Goal: Obtain resource: Obtain resource

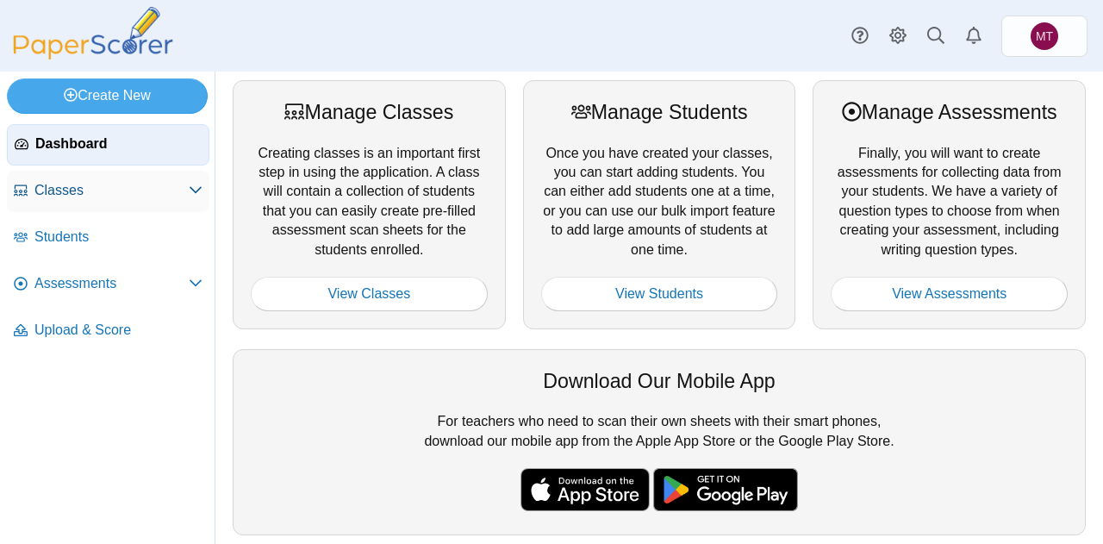
click at [57, 188] on span "Classes" at bounding box center [111, 190] width 154 height 19
click at [189, 190] on icon at bounding box center [196, 190] width 14 height 14
click at [68, 175] on link "Classes" at bounding box center [108, 191] width 202 height 41
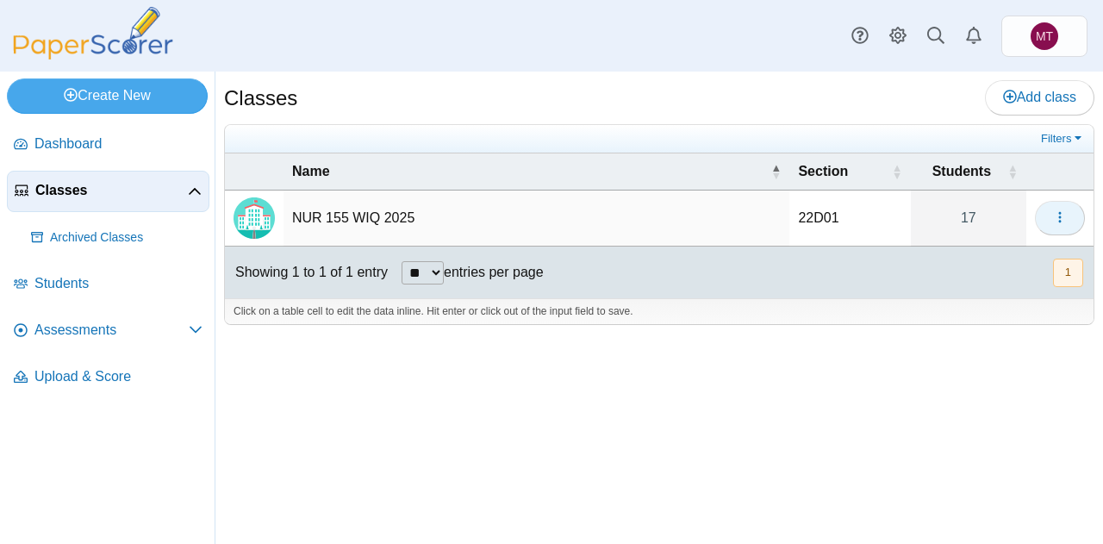
click at [1068, 215] on button "button" at bounding box center [1060, 218] width 50 height 34
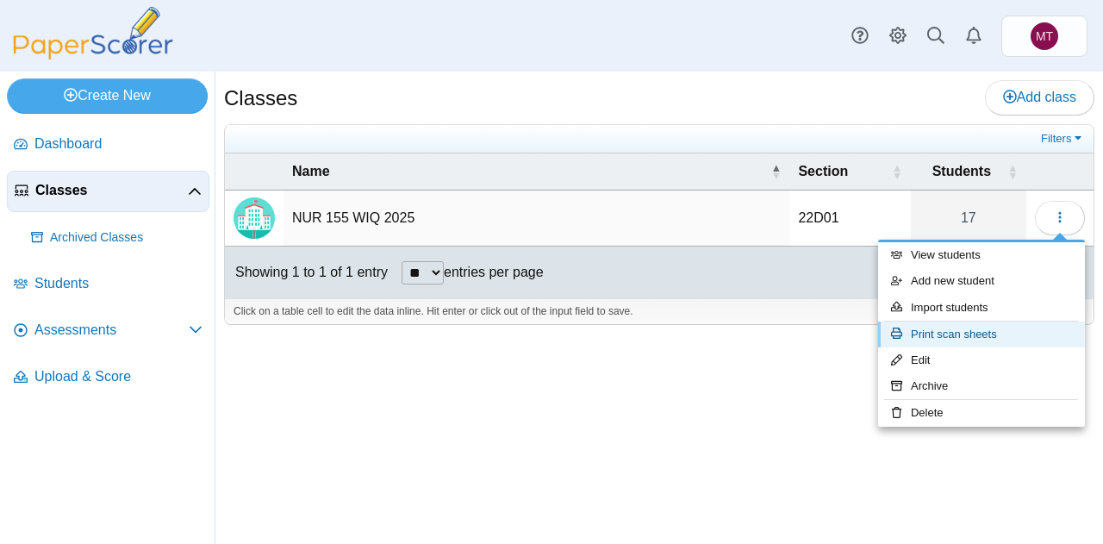
click at [999, 336] on link "Print scan sheets" at bounding box center [981, 334] width 207 height 26
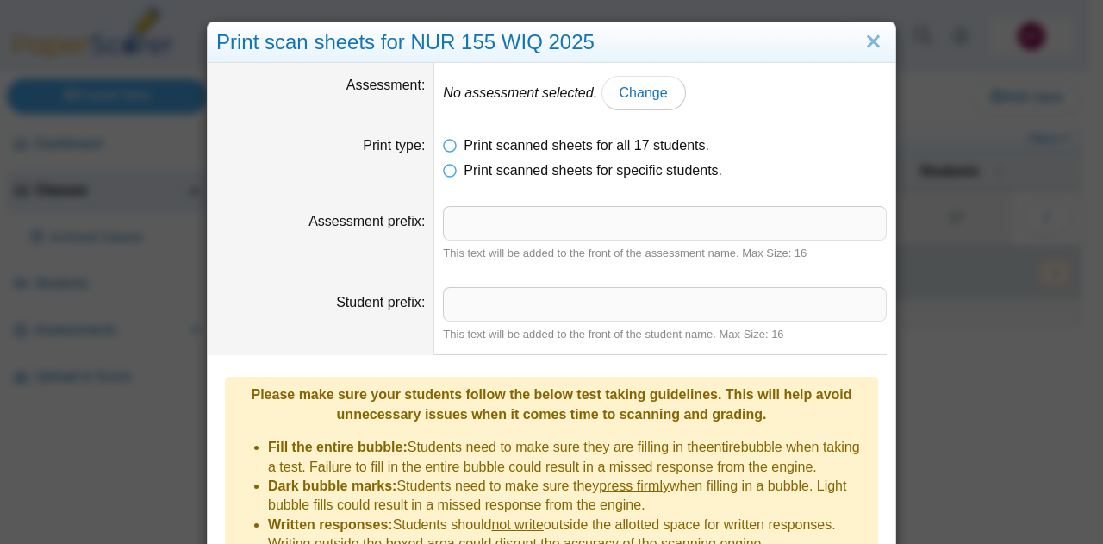
scroll to position [214, 0]
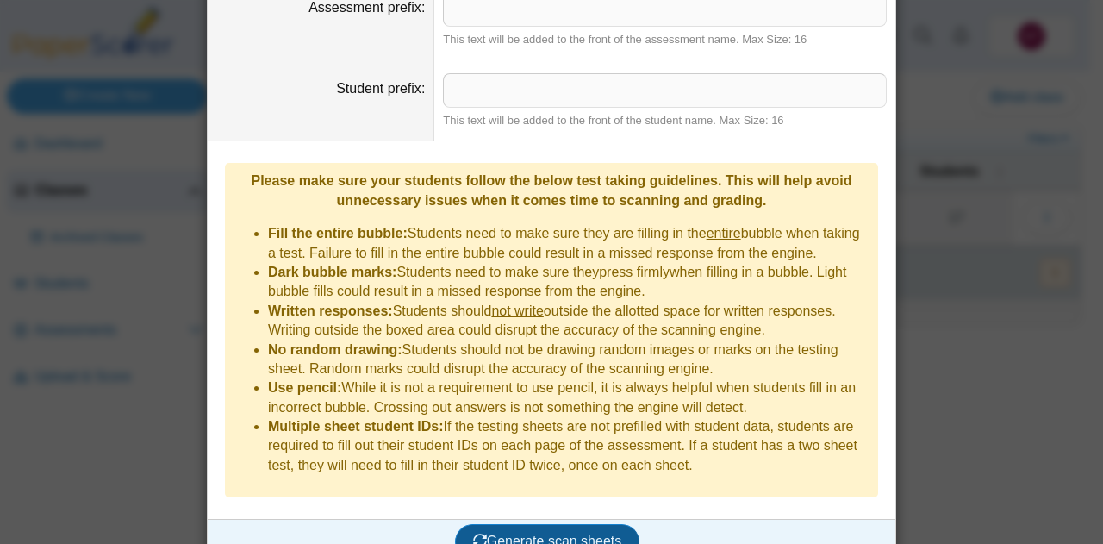
click at [569, 533] on span "Generate scan sheets" at bounding box center [547, 540] width 149 height 15
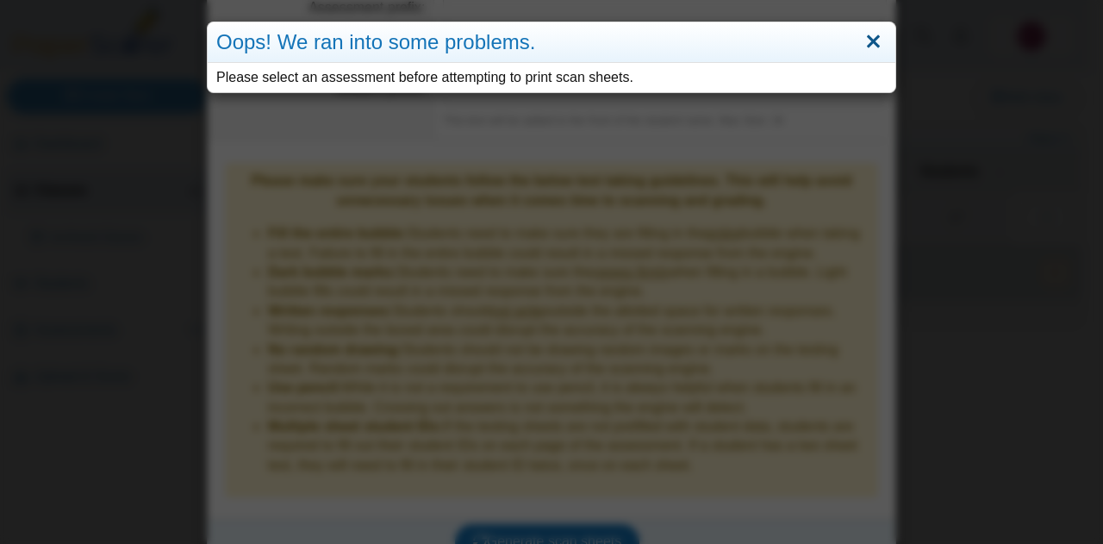
click at [868, 40] on link "Close" at bounding box center [873, 42] width 27 height 29
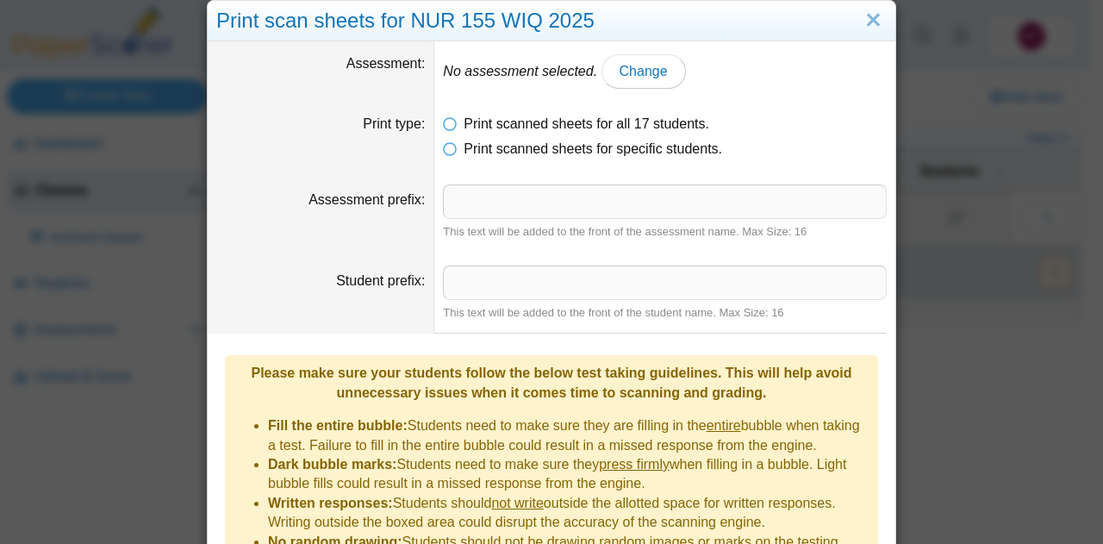
scroll to position [0, 0]
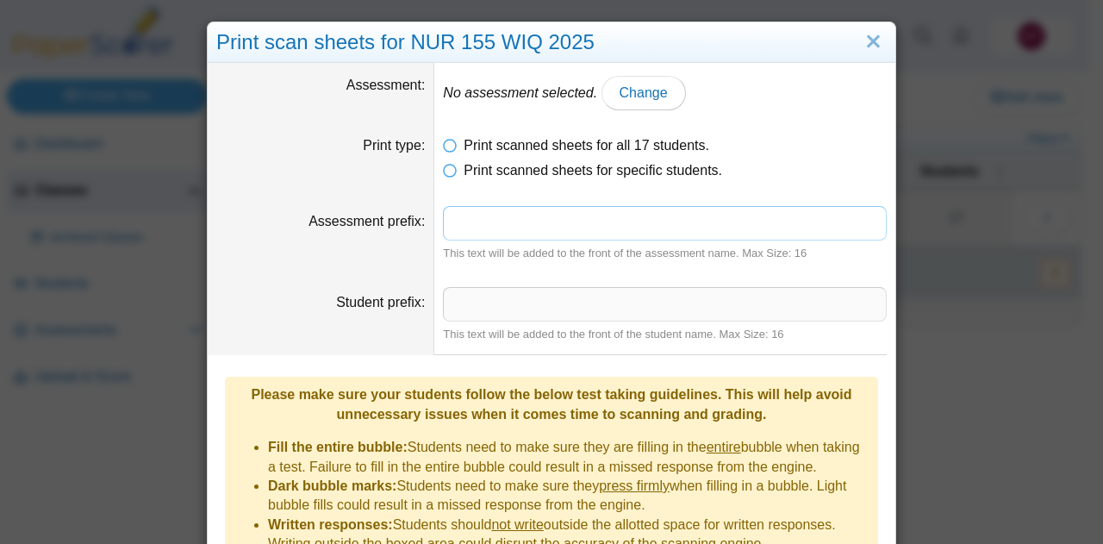
click at [495, 221] on input "Assessment prefix" at bounding box center [665, 223] width 444 height 34
click at [444, 169] on icon at bounding box center [450, 167] width 14 height 12
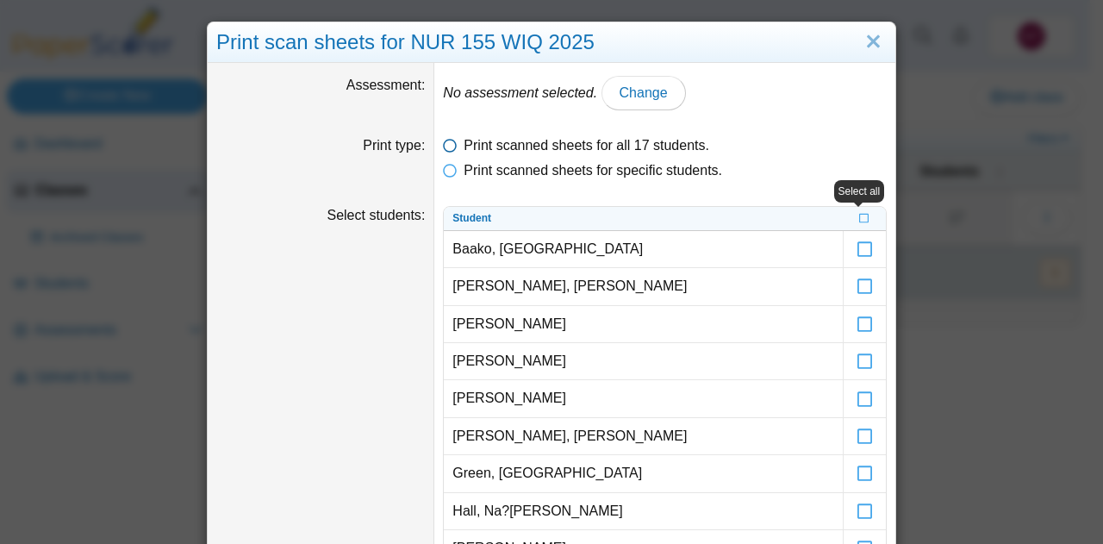
click at [445, 142] on icon at bounding box center [450, 142] width 14 height 12
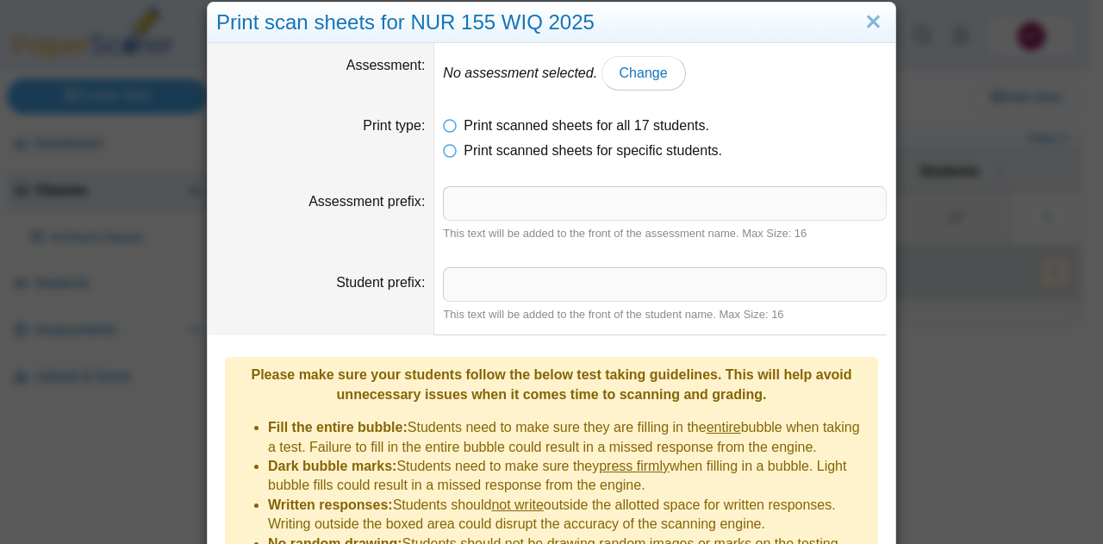
scroll to position [19, 0]
click at [641, 200] on input "Assessment prefix" at bounding box center [665, 204] width 444 height 34
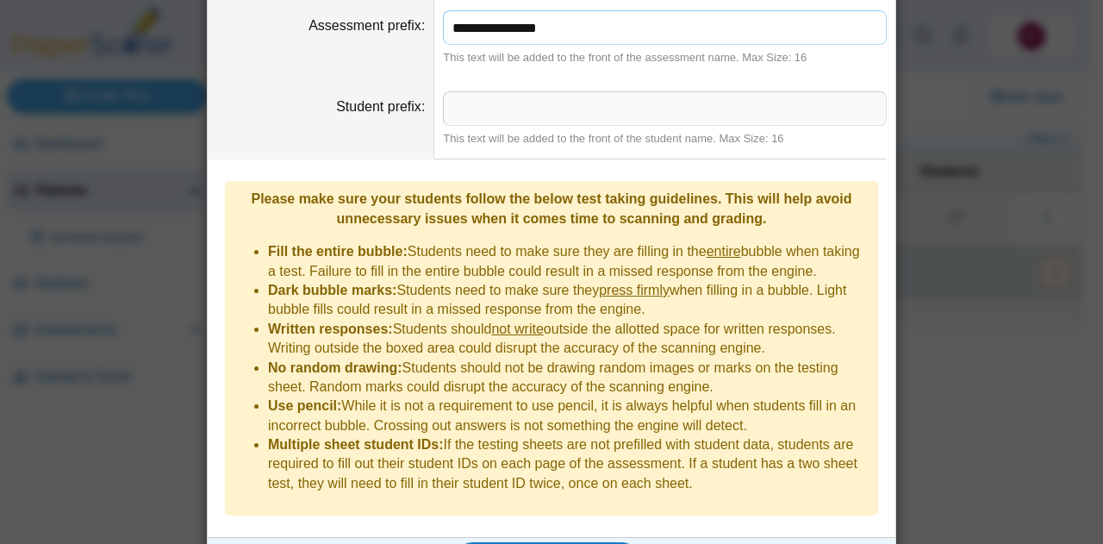
scroll to position [214, 0]
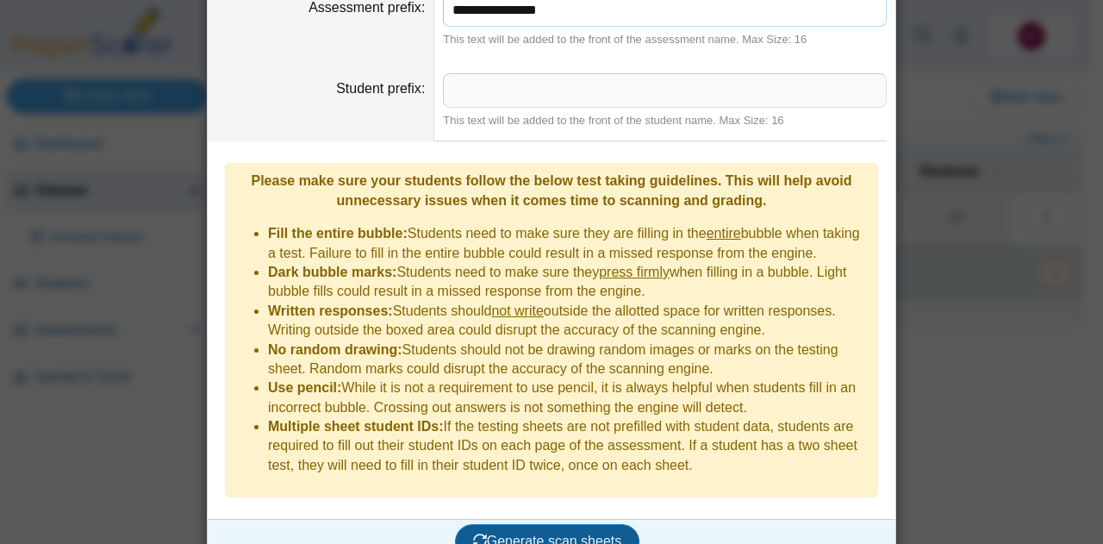
type input "**********"
click at [596, 533] on span "Generate scan sheets" at bounding box center [547, 540] width 149 height 15
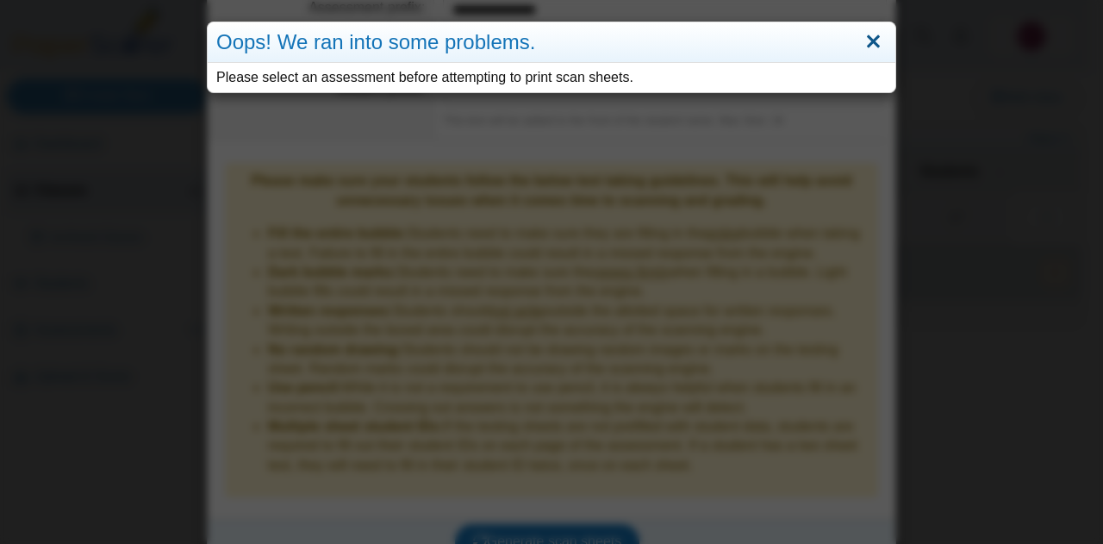
click at [870, 43] on link "Close" at bounding box center [873, 42] width 27 height 29
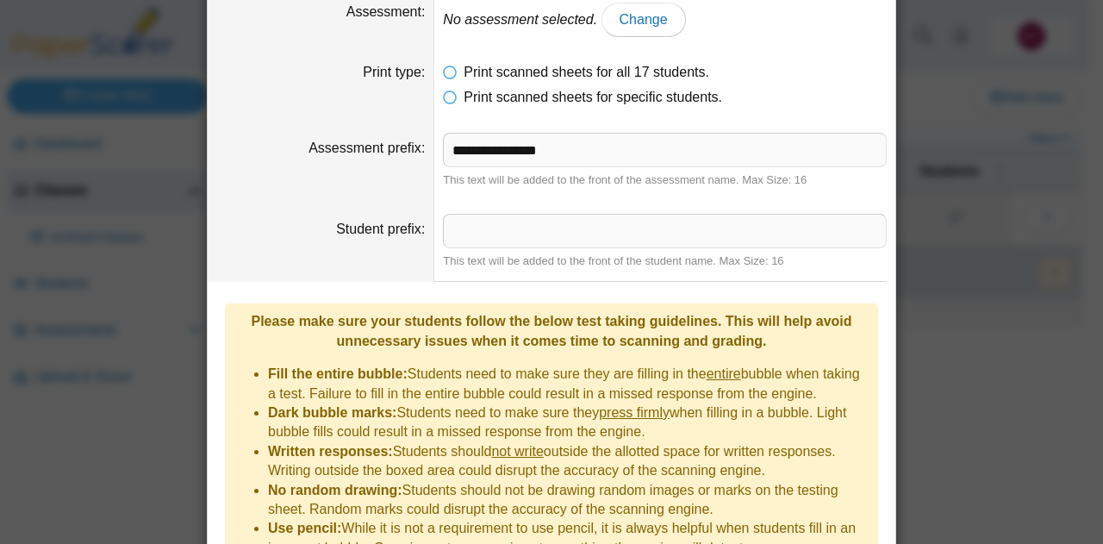
scroll to position [65, 0]
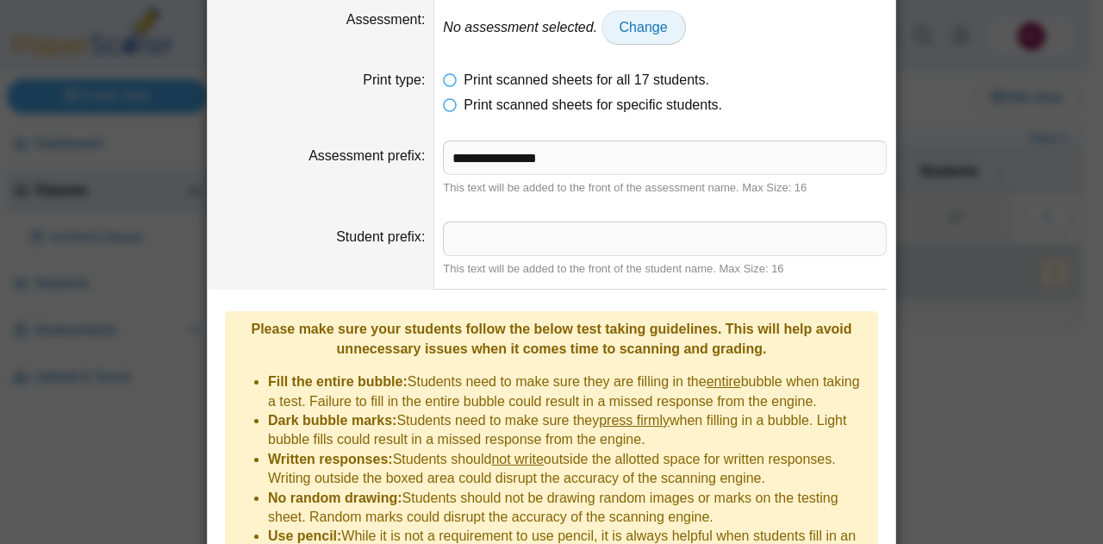
click at [622, 28] on span "Change" at bounding box center [643, 27] width 48 height 15
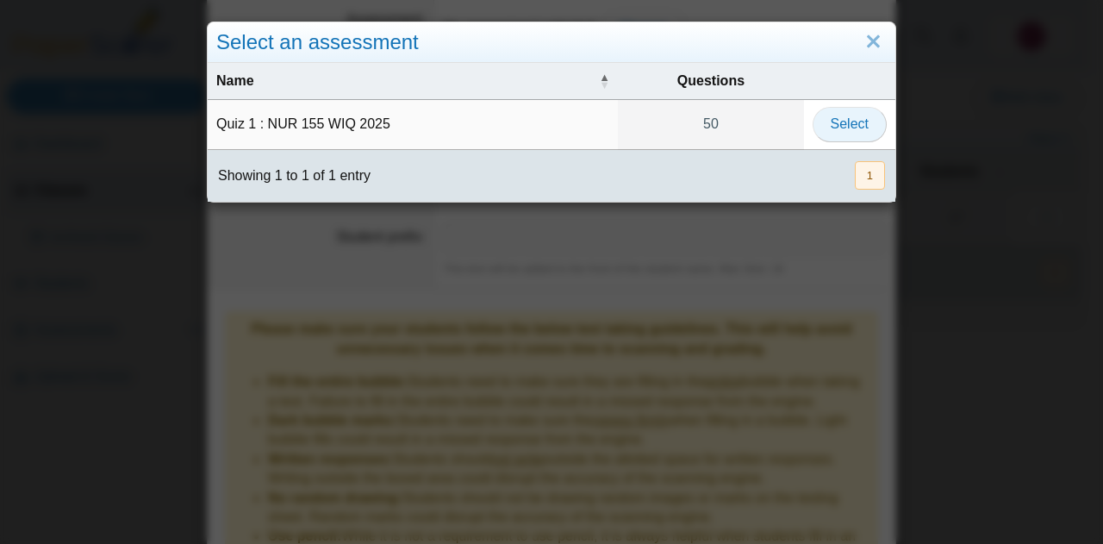
click at [851, 120] on span "Select" at bounding box center [850, 123] width 38 height 15
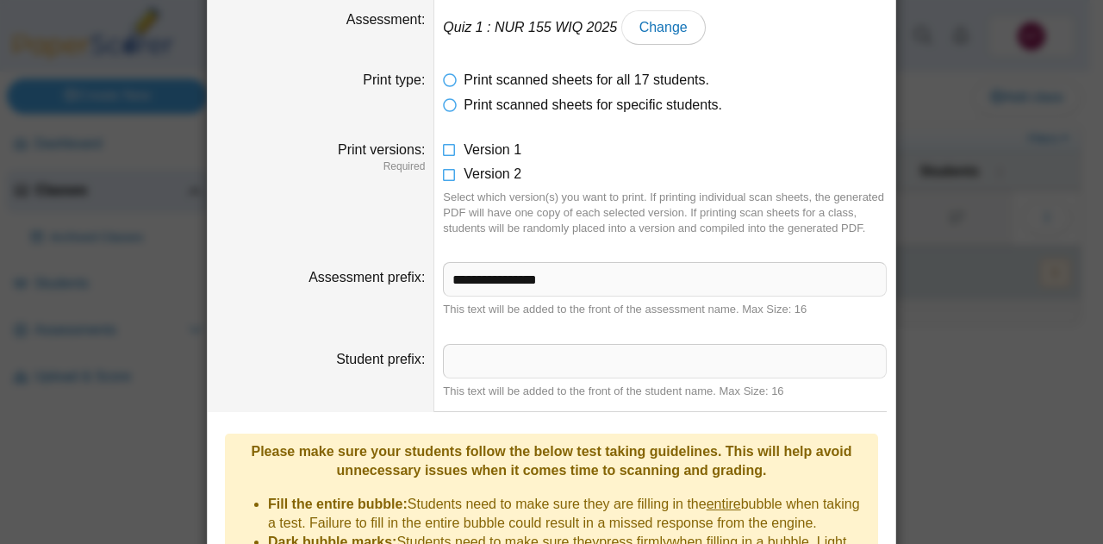
scroll to position [335, 0]
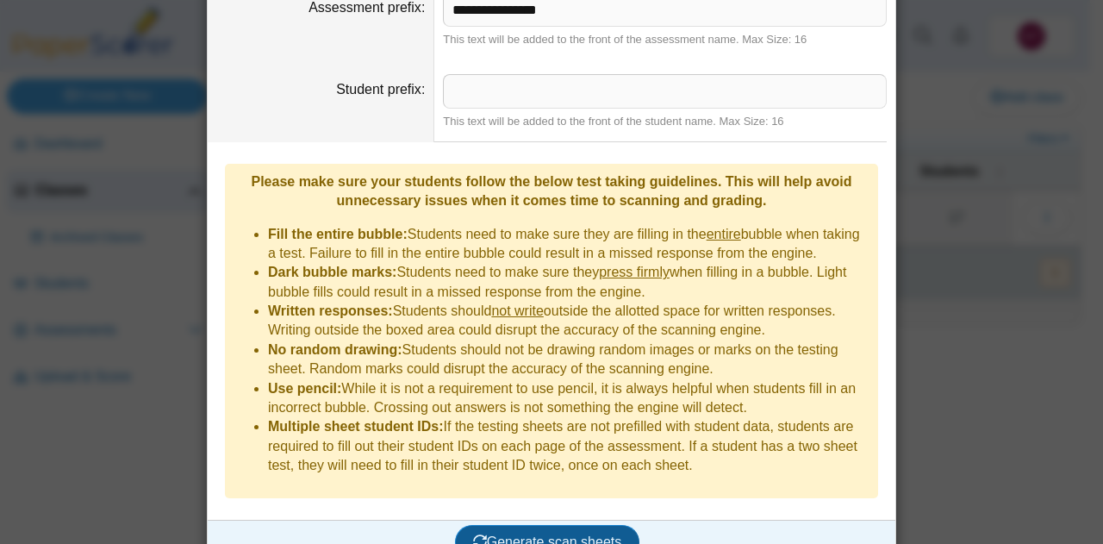
click at [535, 534] on span "Generate scan sheets" at bounding box center [547, 541] width 149 height 15
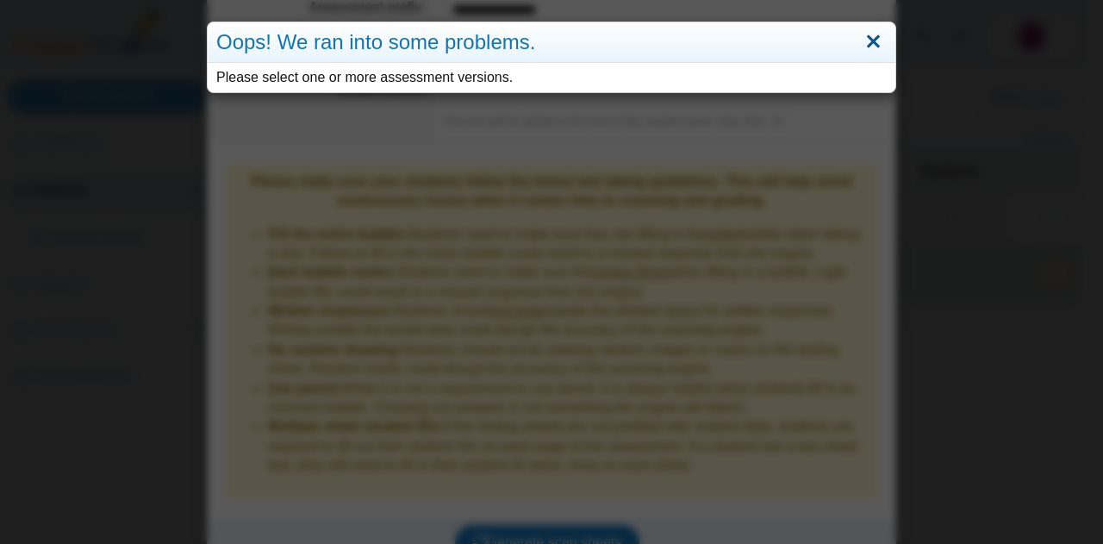
click at [866, 40] on link "Close" at bounding box center [873, 42] width 27 height 29
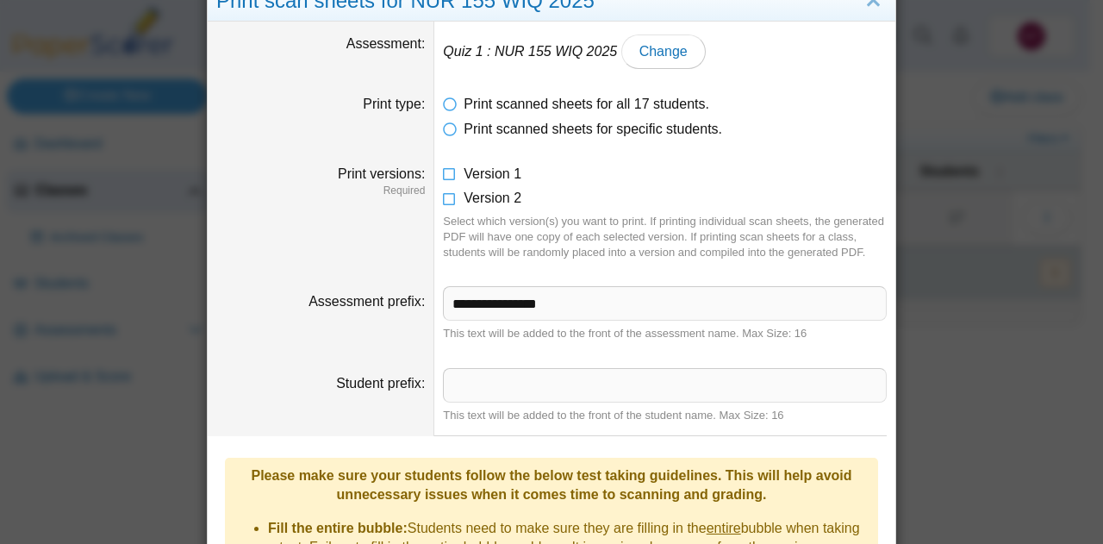
scroll to position [40, 0]
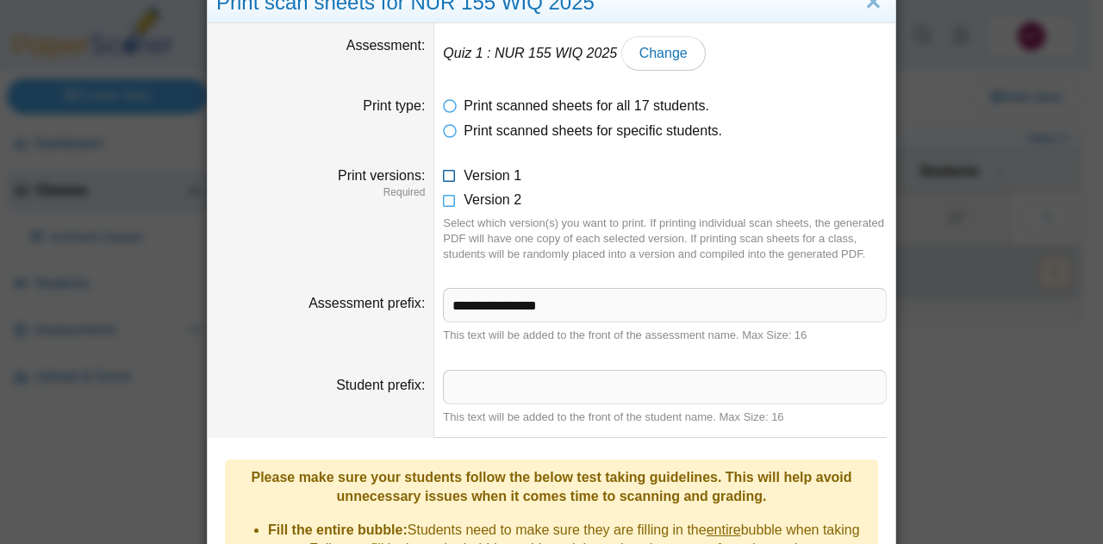
click at [443, 173] on icon at bounding box center [450, 172] width 14 height 12
click at [443, 200] on icon at bounding box center [450, 196] width 14 height 12
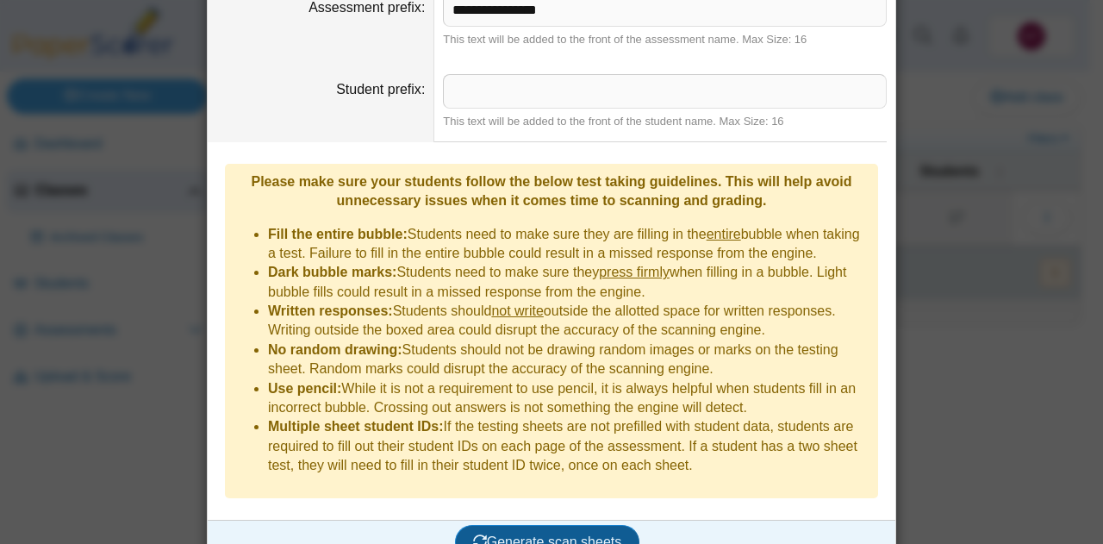
click at [554, 534] on span "Generate scan sheets" at bounding box center [547, 541] width 149 height 15
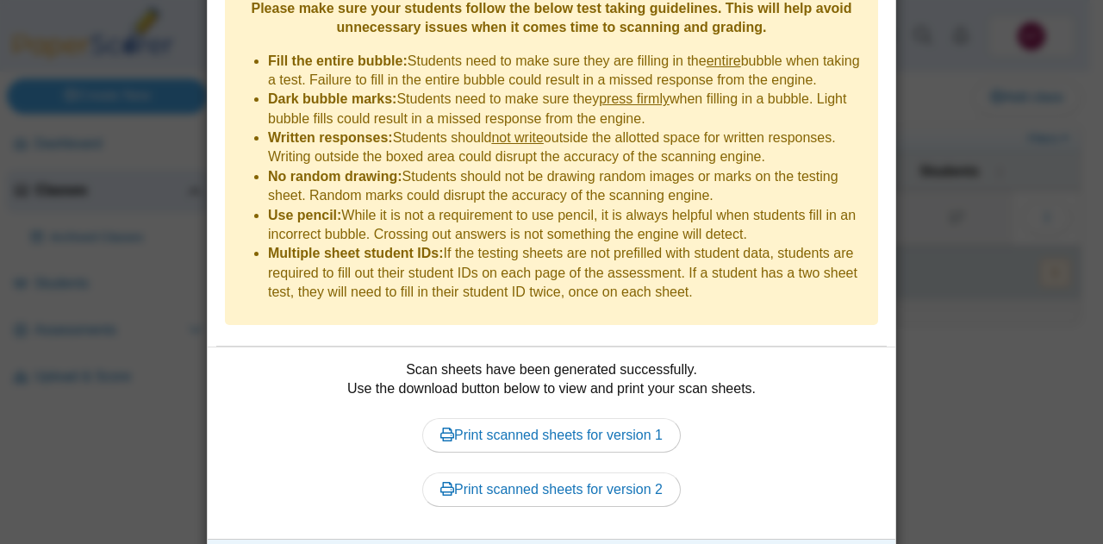
scroll to position [526, 0]
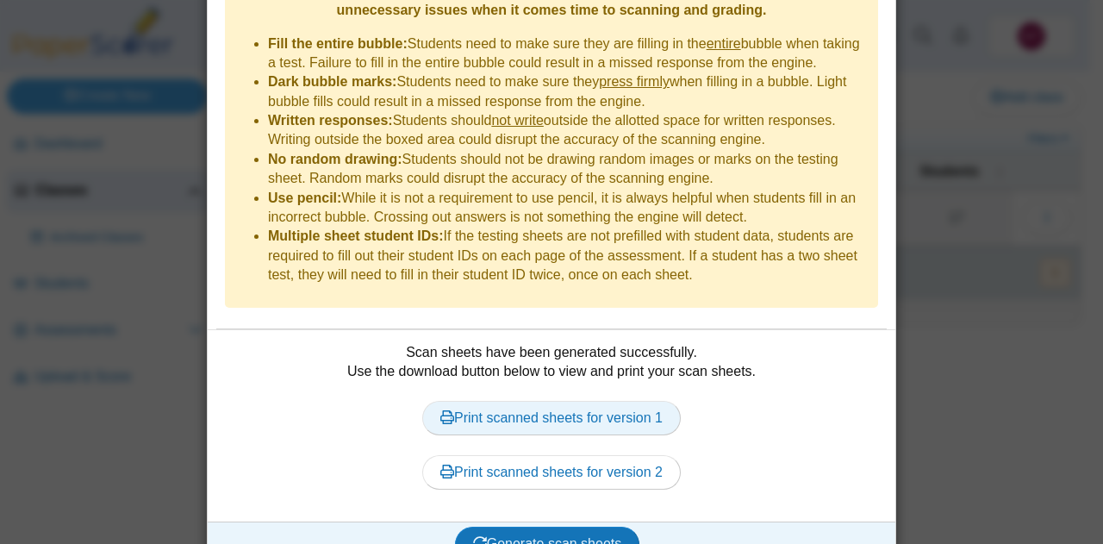
click at [588, 401] on link "Print scanned sheets for version 1" at bounding box center [551, 418] width 258 height 34
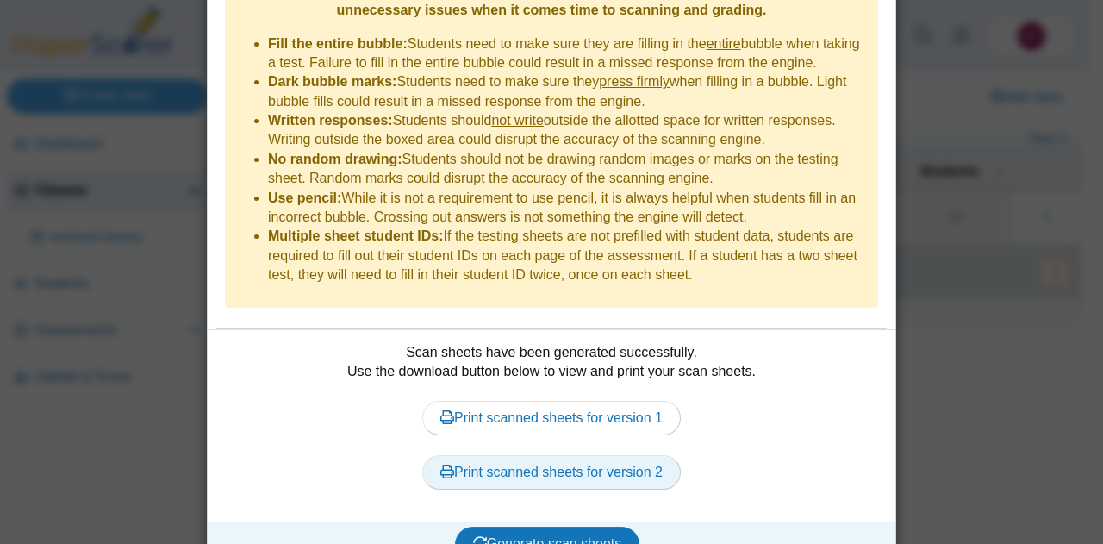
click at [527, 455] on link "Print scanned sheets for version 2" at bounding box center [551, 472] width 258 height 34
